Goal: Information Seeking & Learning: Understand process/instructions

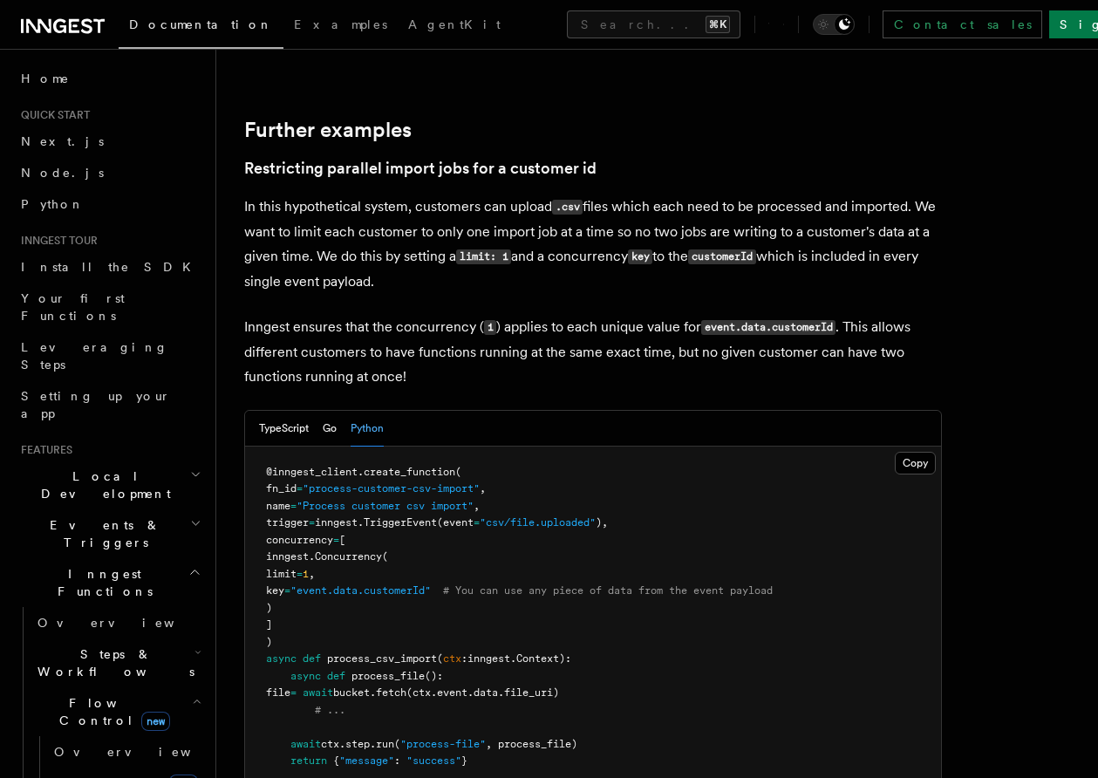
scroll to position [6915, 0]
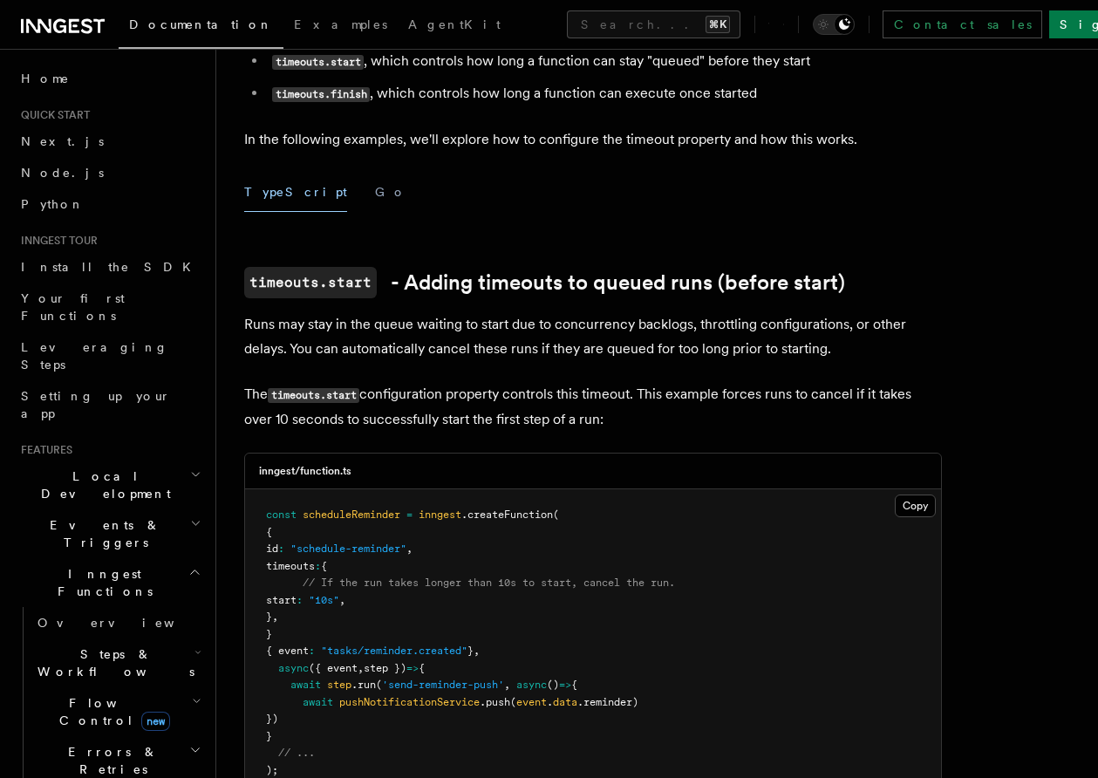
scroll to position [213, 0]
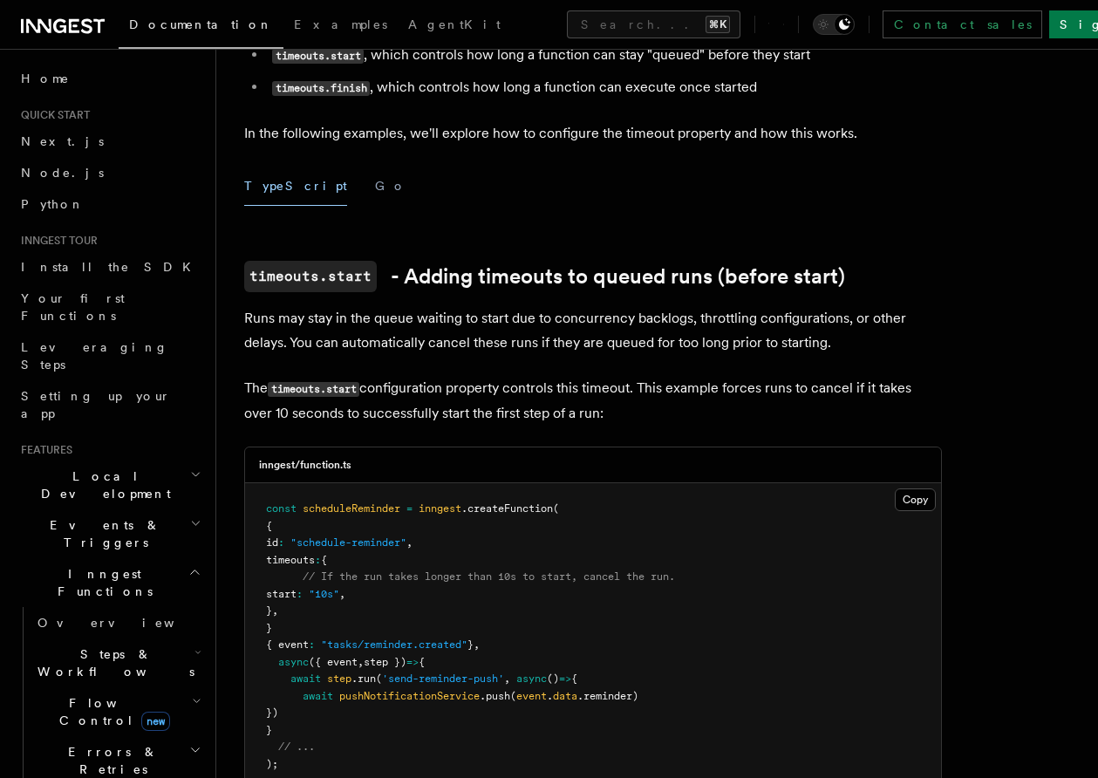
drag, startPoint x: 541, startPoint y: 370, endPoint x: 648, endPoint y: 396, distance: 109.5
click at [648, 396] on p "The timeouts.start configuration property controls this timeout. This example f…" at bounding box center [593, 401] width 698 height 50
drag, startPoint x: 648, startPoint y: 396, endPoint x: 650, endPoint y: 367, distance: 28.9
click at [650, 376] on p "The timeouts.start configuration property controls this timeout. This example f…" at bounding box center [593, 401] width 698 height 50
click at [633, 380] on p "The timeouts.start configuration property controls this timeout. This example f…" at bounding box center [593, 401] width 698 height 50
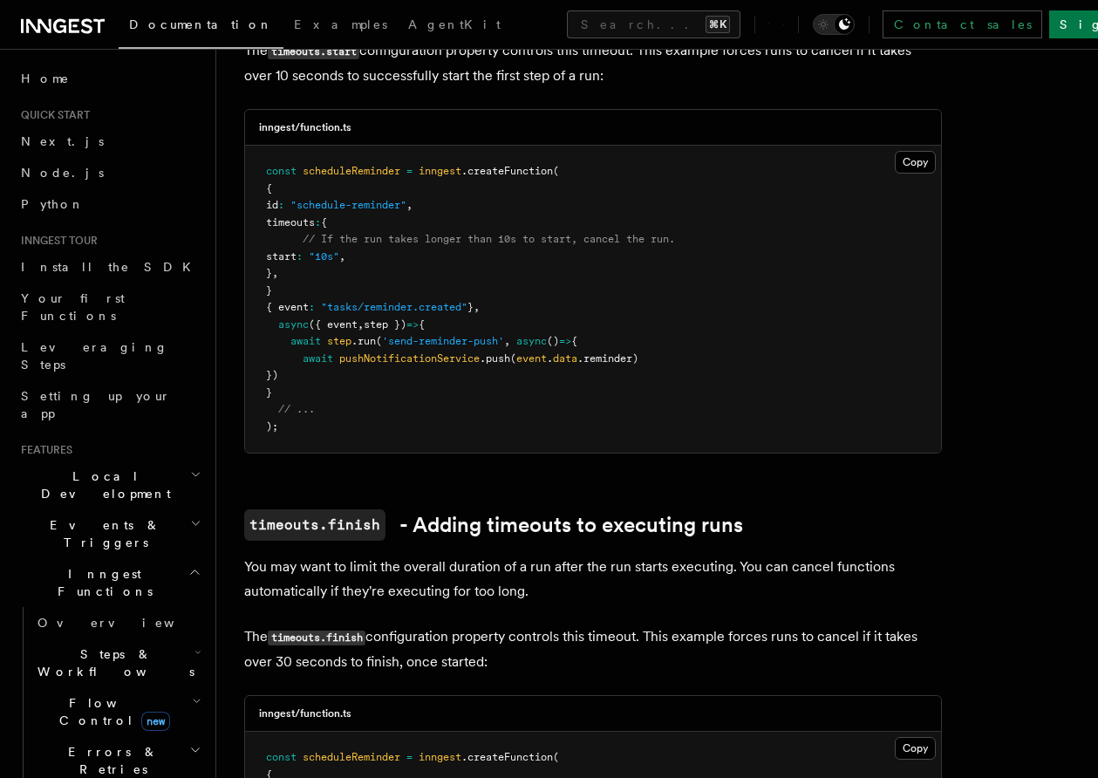
scroll to position [682, 0]
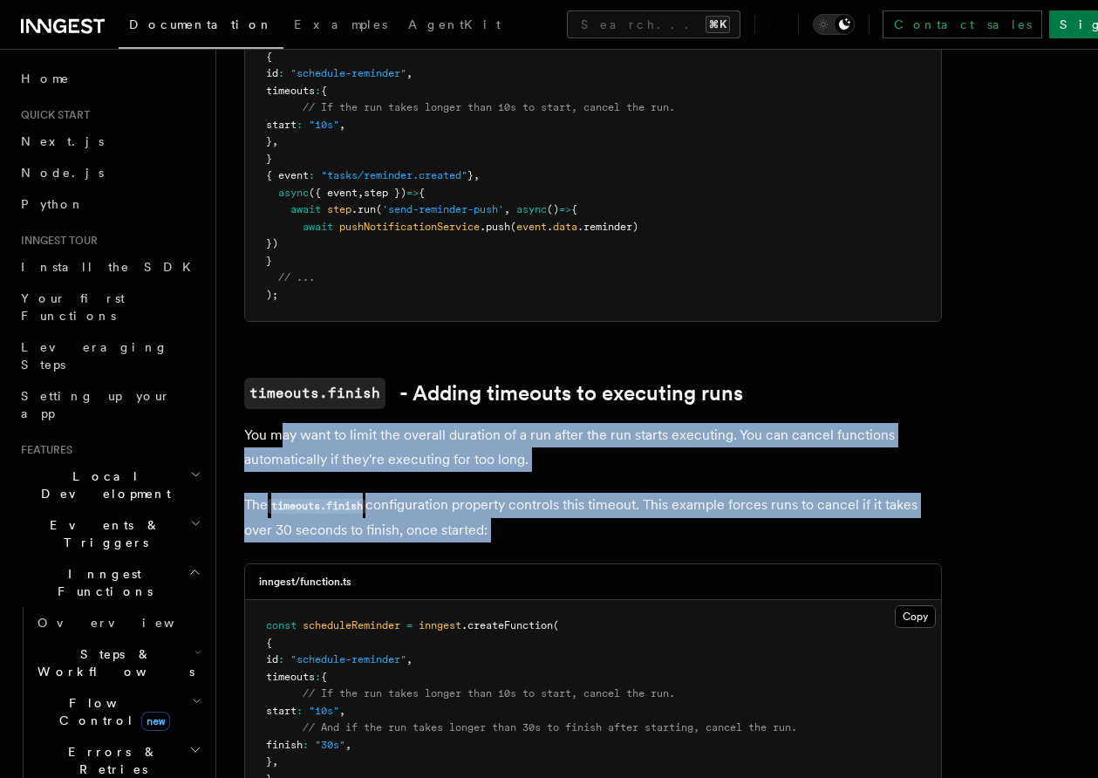
drag, startPoint x: 281, startPoint y: 413, endPoint x: 556, endPoint y: 520, distance: 295.3
click at [556, 520] on article "Features Inngest Functions Cancellation Cancel on timeouts It's possible to for…" at bounding box center [657, 575] width 826 height 2361
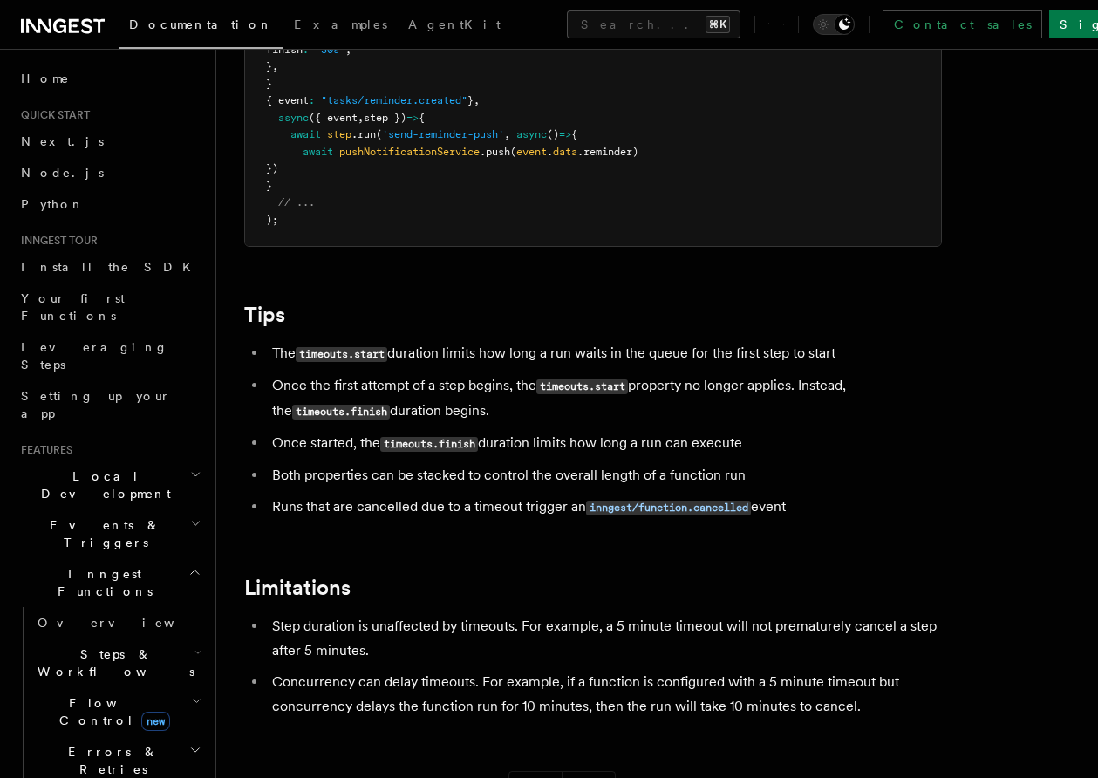
scroll to position [1384, 0]
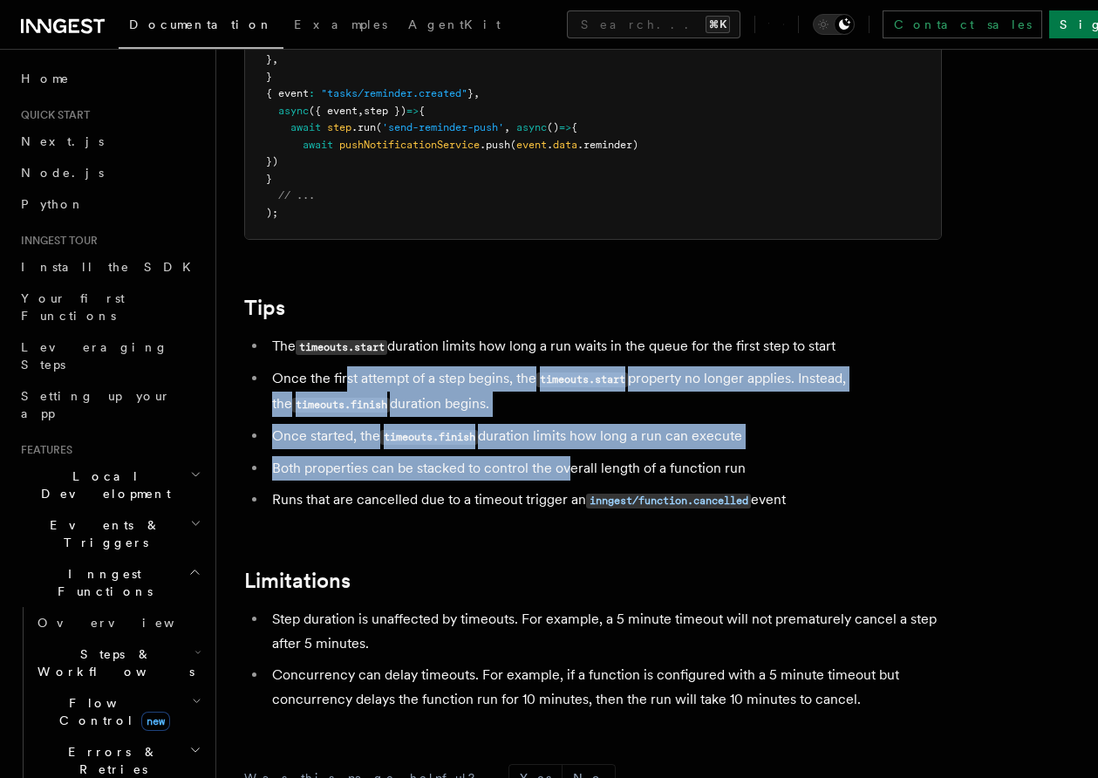
drag, startPoint x: 345, startPoint y: 356, endPoint x: 571, endPoint y: 457, distance: 247.4
click at [572, 458] on ul "The timeouts.start duration limits how long a run waits in the queue for the fi…" at bounding box center [593, 423] width 698 height 179
click at [571, 457] on li "Both properties can be stacked to control the overall length of a function run" at bounding box center [604, 468] width 675 height 24
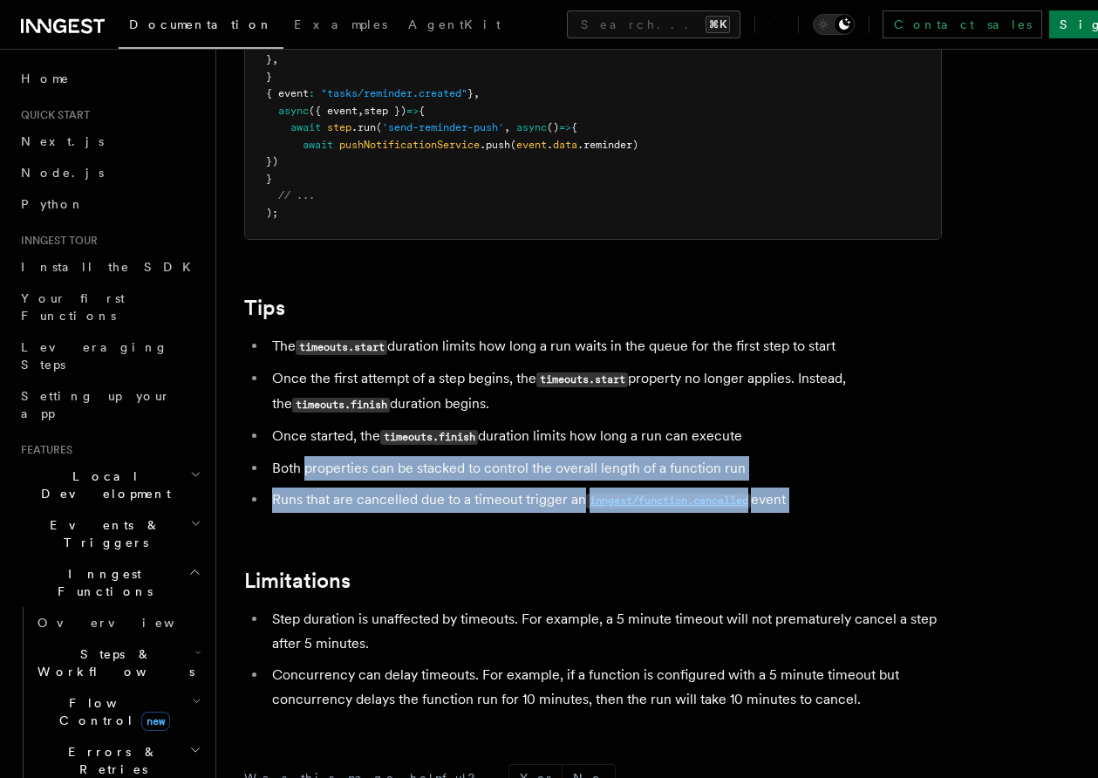
drag, startPoint x: 307, startPoint y: 447, endPoint x: 480, endPoint y: 533, distance: 192.6
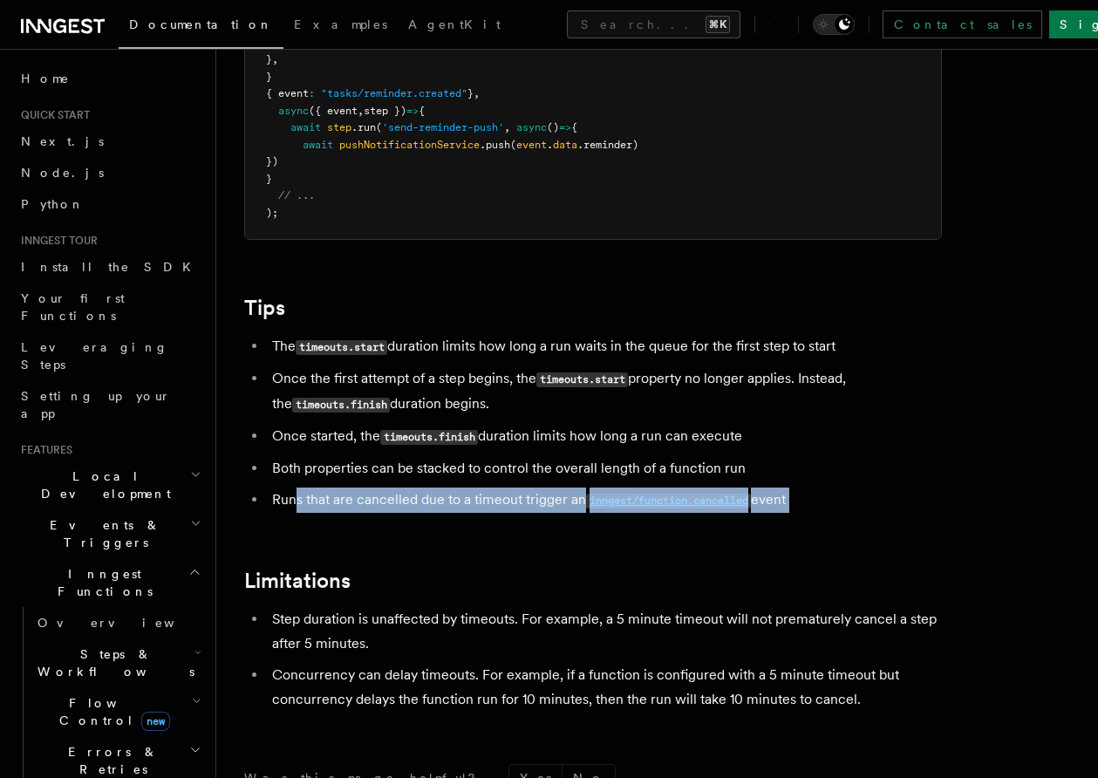
drag, startPoint x: 295, startPoint y: 474, endPoint x: 435, endPoint y: 509, distance: 144.6
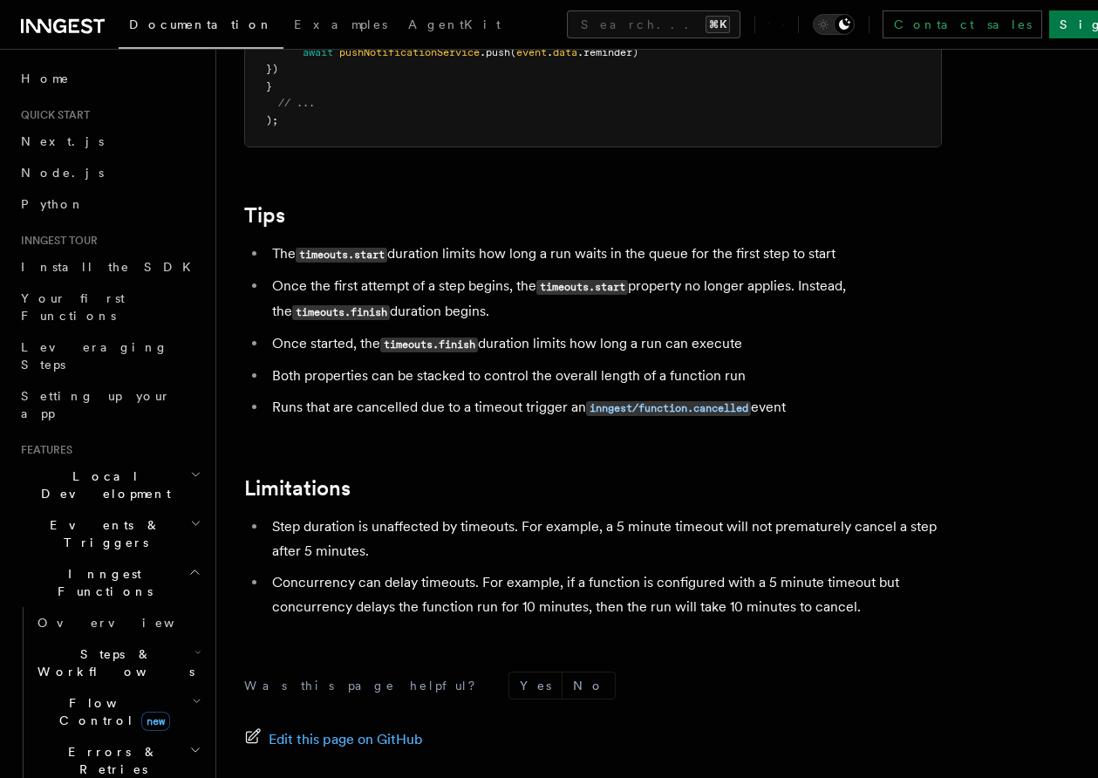
scroll to position [1483, 0]
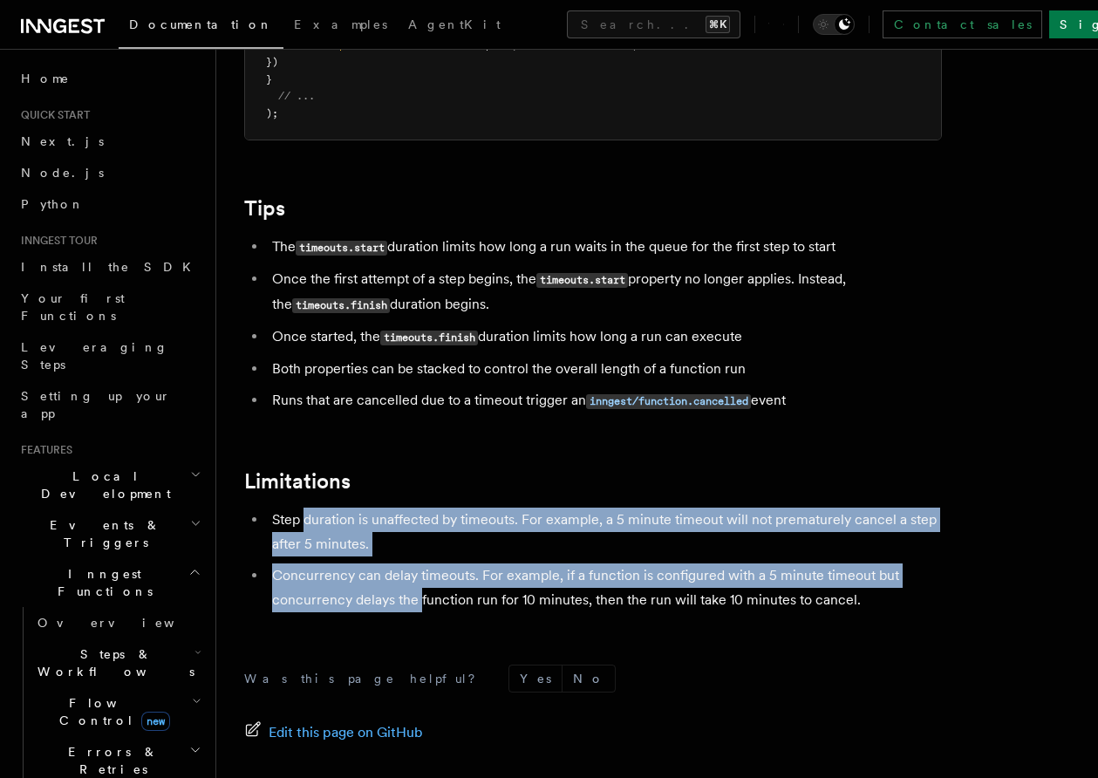
drag, startPoint x: 303, startPoint y: 494, endPoint x: 419, endPoint y: 576, distance: 142.0
click at [419, 576] on ul "Step duration is unaffected by timeouts. For example, a 5 minute timeout will n…" at bounding box center [593, 559] width 698 height 105
click at [419, 576] on li "Concurrency can delay timeouts. For example, if a function is configured with a…" at bounding box center [604, 587] width 675 height 49
